Goal: Obtain resource: Download file/media

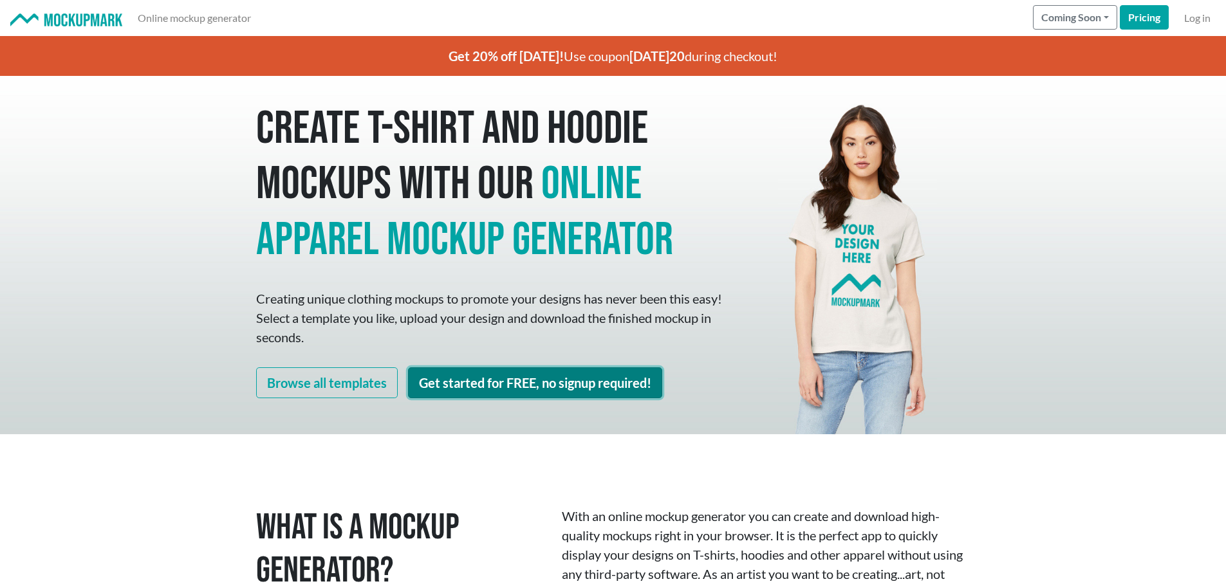
click at [512, 384] on link "Get started for FREE, no signup required!" at bounding box center [535, 383] width 254 height 31
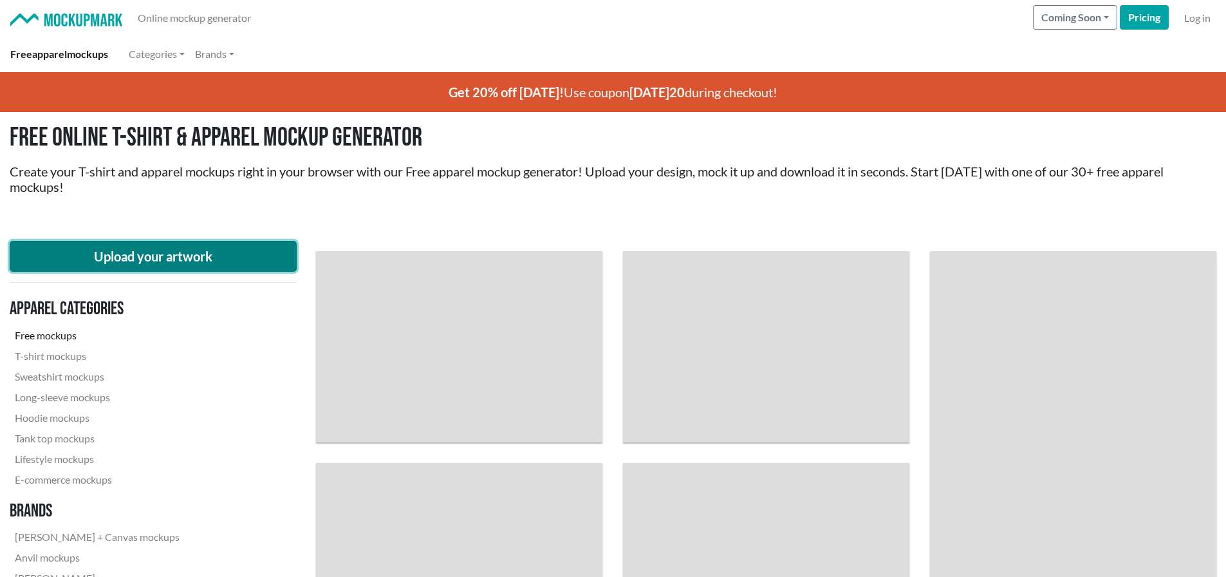
click at [188, 254] on button "Upload your artwork" at bounding box center [153, 256] width 287 height 31
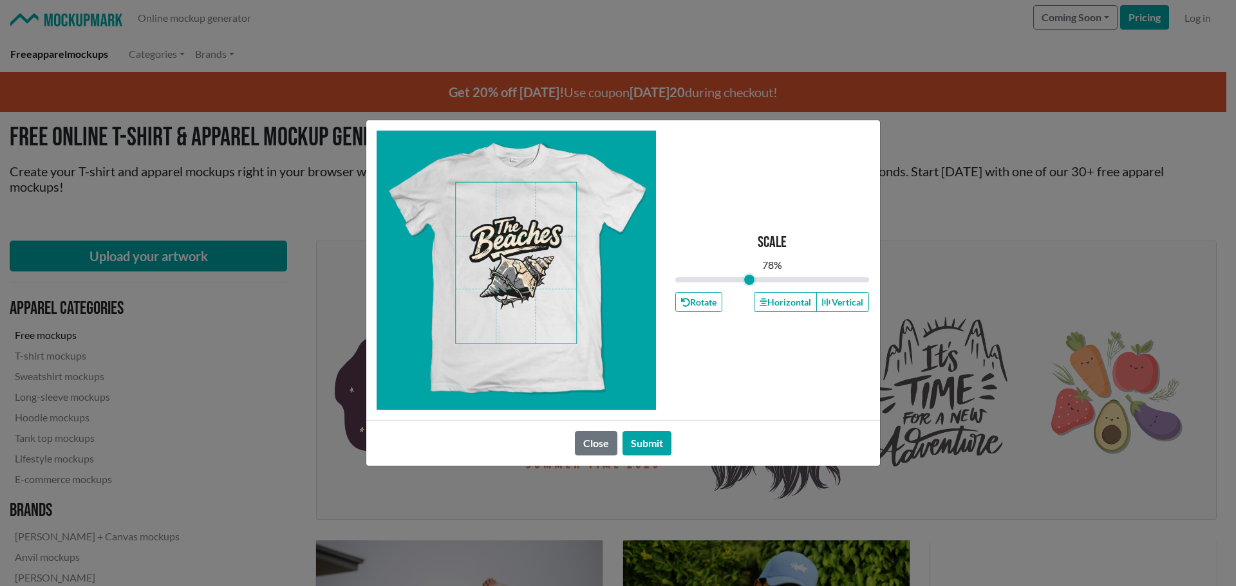
drag, startPoint x: 770, startPoint y: 279, endPoint x: 730, endPoint y: 276, distance: 40.0
type input "0.76"
click at [750, 279] on input "range" at bounding box center [772, 280] width 194 height 14
click at [523, 238] on span at bounding box center [516, 263] width 120 height 161
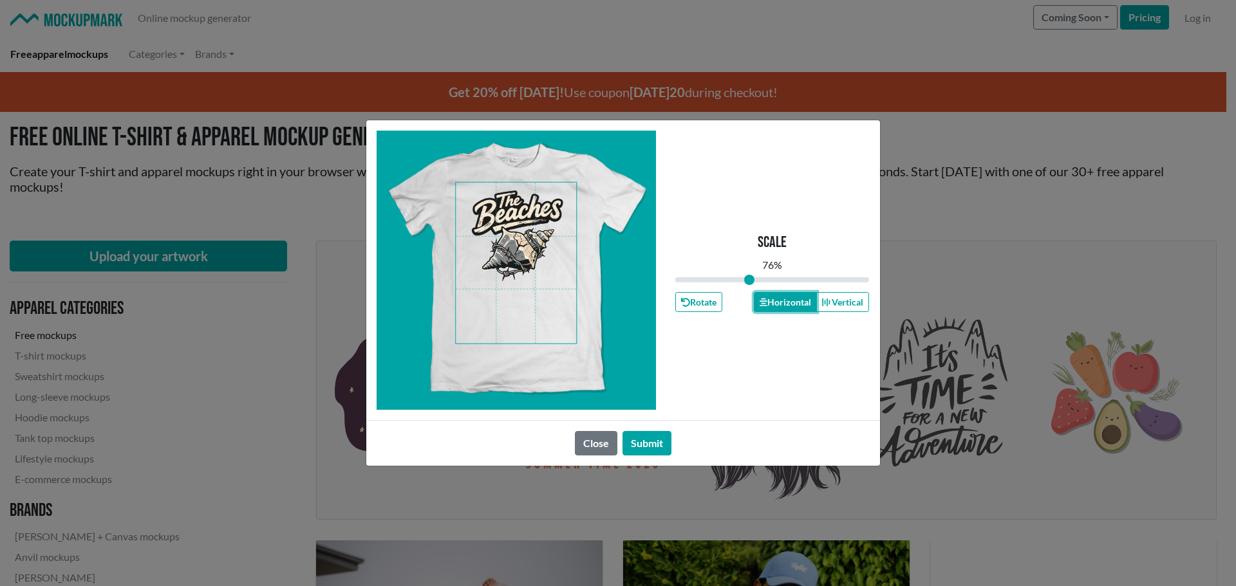
click at [796, 302] on button "Horizontal" at bounding box center [785, 302] width 63 height 20
drag, startPoint x: 645, startPoint y: 442, endPoint x: 726, endPoint y: 353, distance: 119.9
click at [646, 442] on button "Submit" at bounding box center [647, 443] width 49 height 24
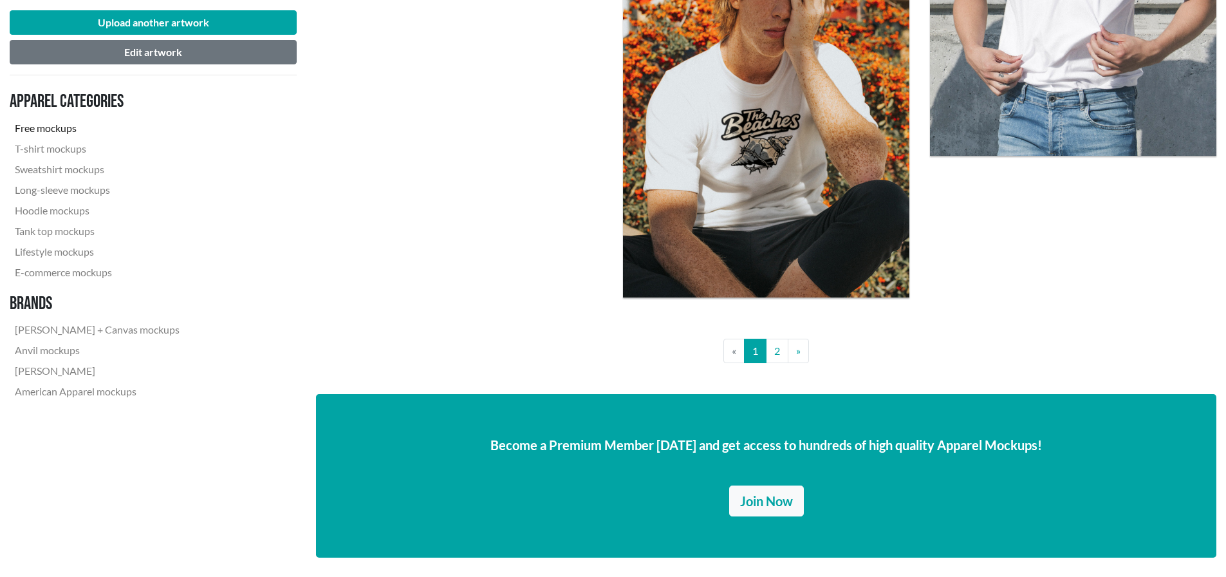
scroll to position [3348, 0]
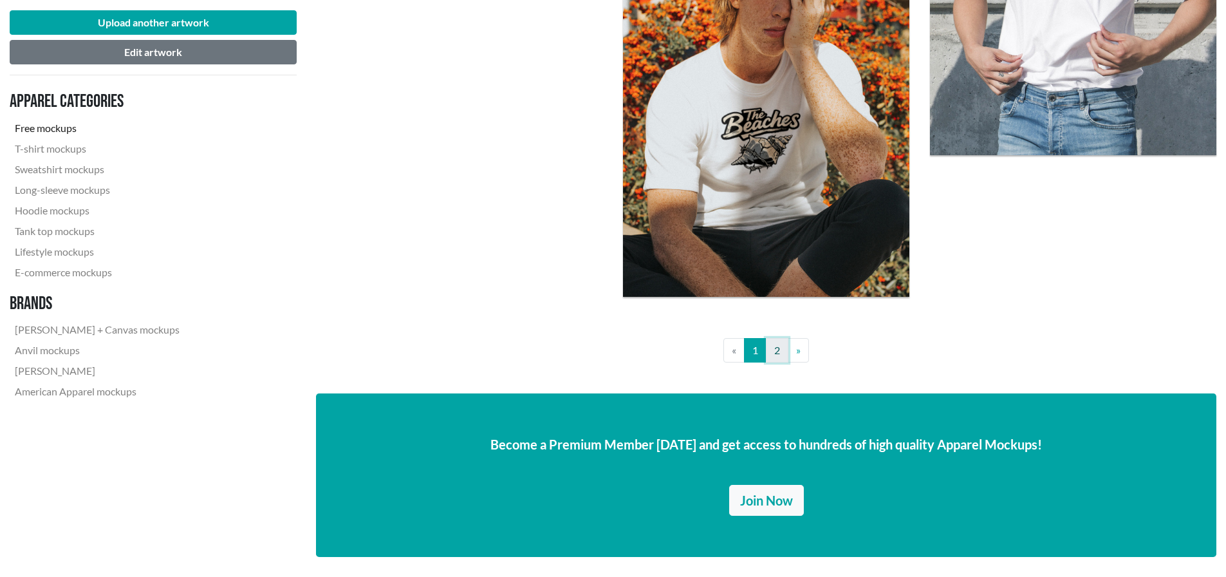
click at [778, 354] on link "2" at bounding box center [777, 350] width 23 height 24
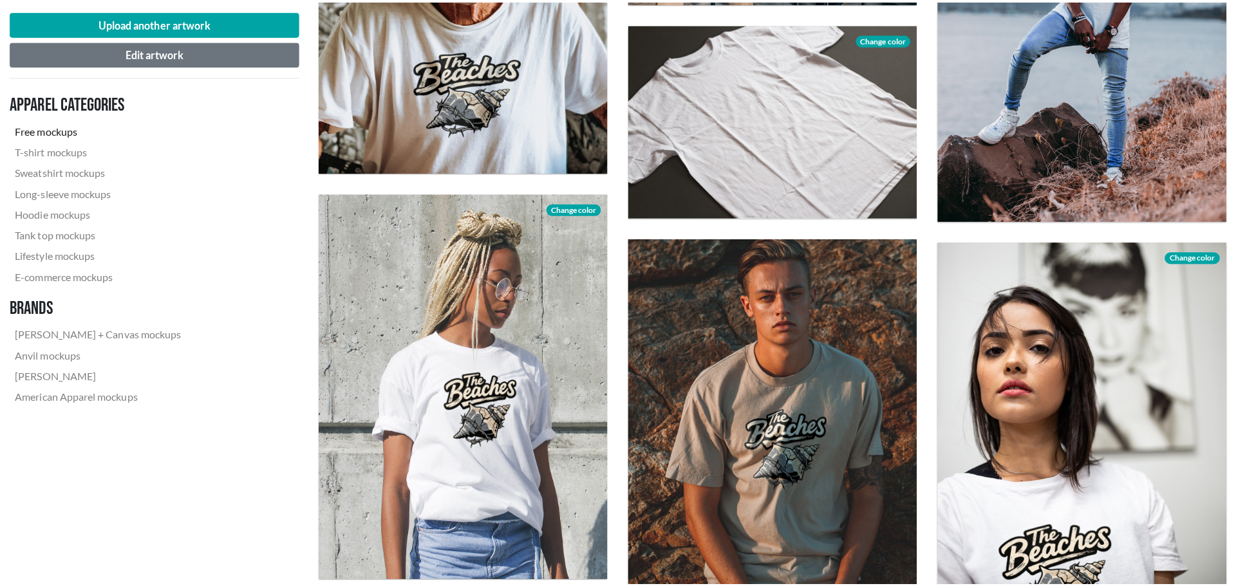
scroll to position [901, 0]
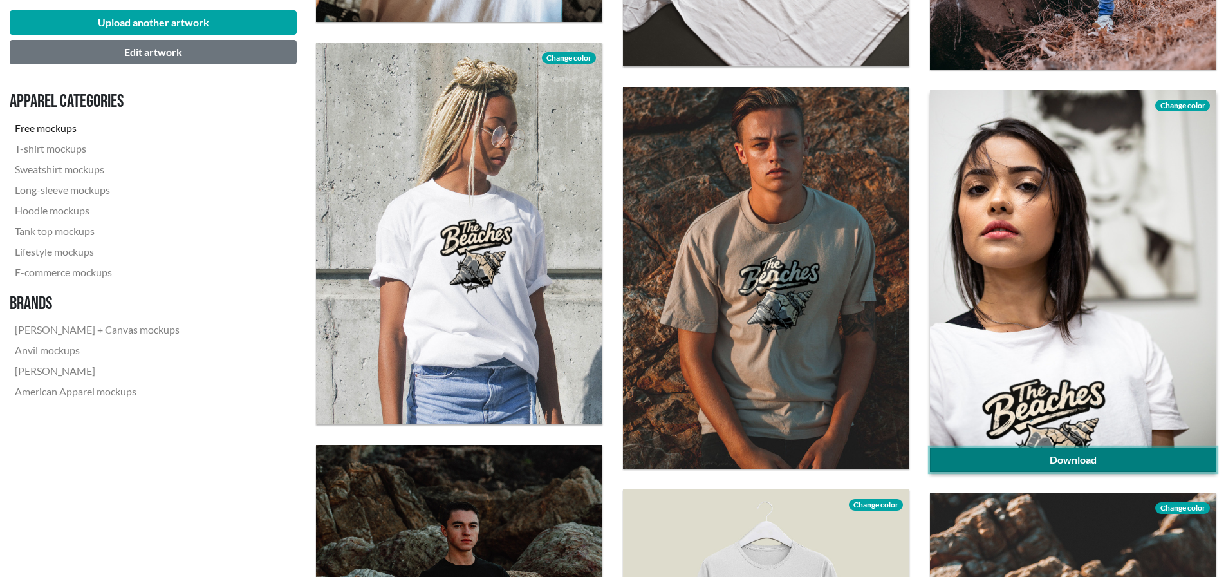
click at [1093, 456] on link "Download" at bounding box center [1073, 459] width 286 height 24
